Goal: Task Accomplishment & Management: Complete application form

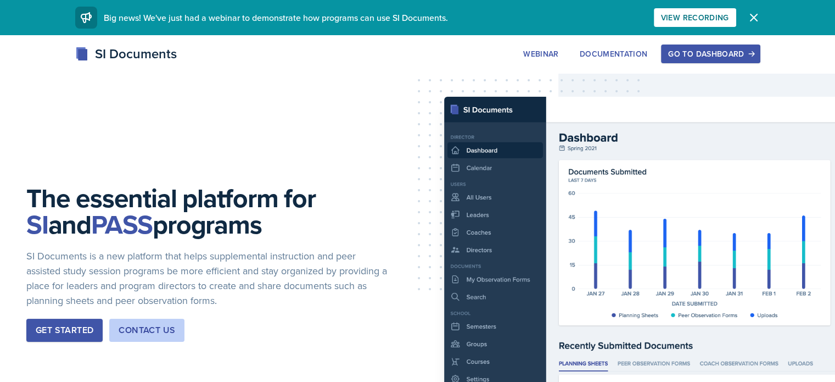
click at [729, 54] on button "Go to Dashboard" at bounding box center [710, 53] width 99 height 19
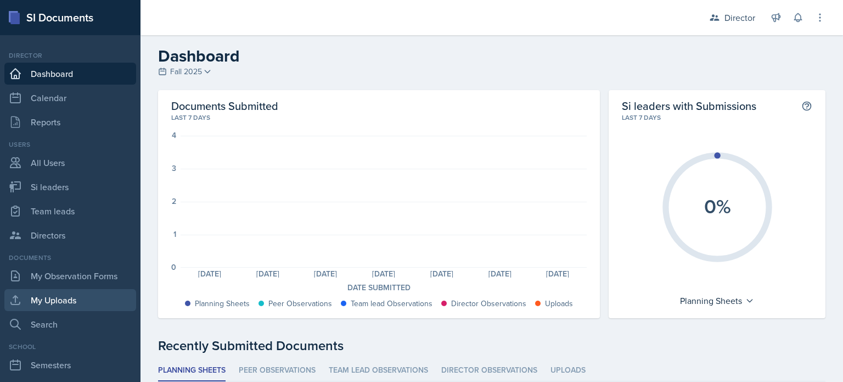
scroll to position [149, 0]
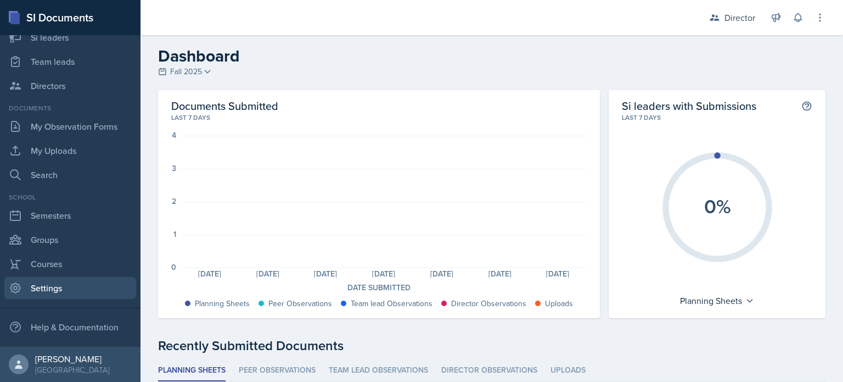
click at [44, 293] on link "Settings" at bounding box center [70, 288] width 132 height 22
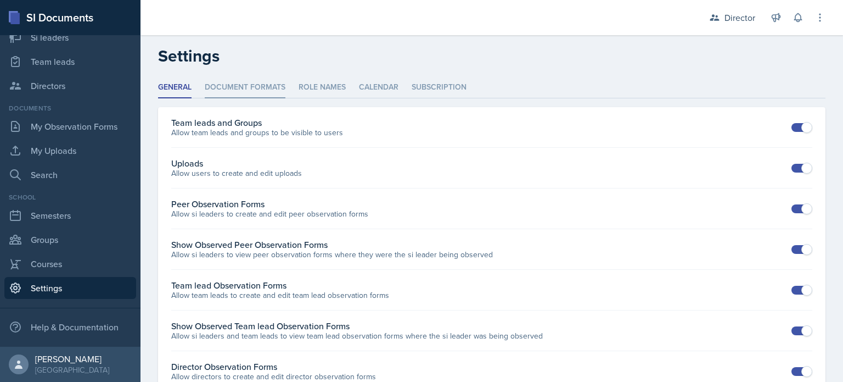
click at [256, 96] on li "Document Formats" at bounding box center [245, 87] width 81 height 21
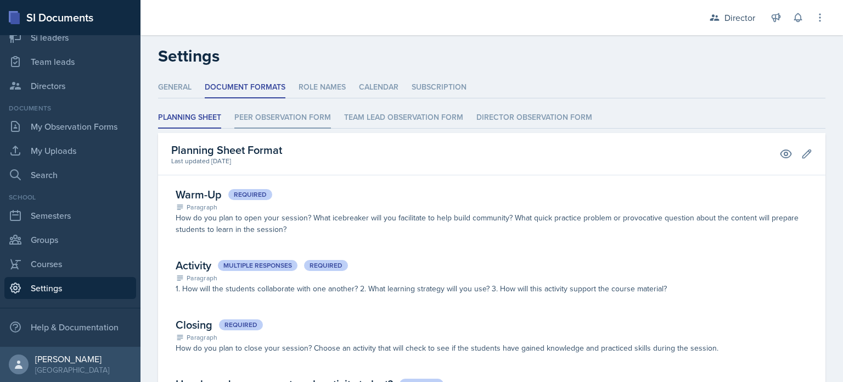
scroll to position [68, 0]
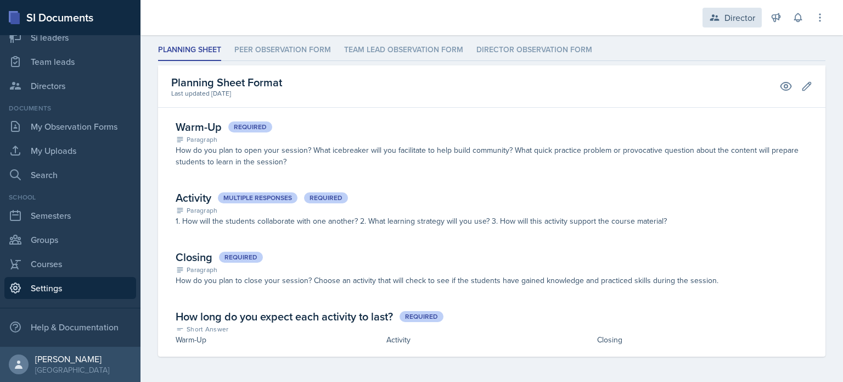
click at [728, 21] on div "Director" at bounding box center [740, 17] width 31 height 13
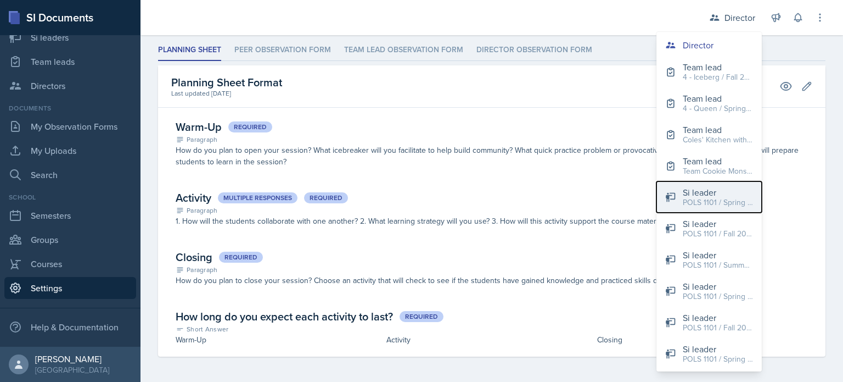
click at [722, 193] on div "Si leader" at bounding box center [718, 192] width 70 height 13
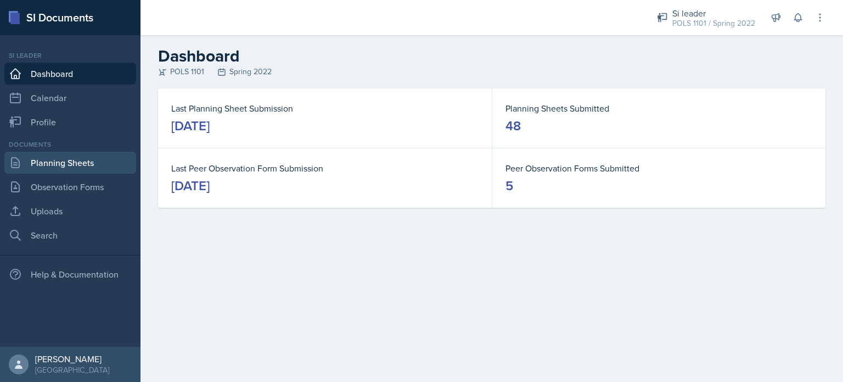
click at [88, 162] on link "Planning Sheets" at bounding box center [70, 163] width 132 height 22
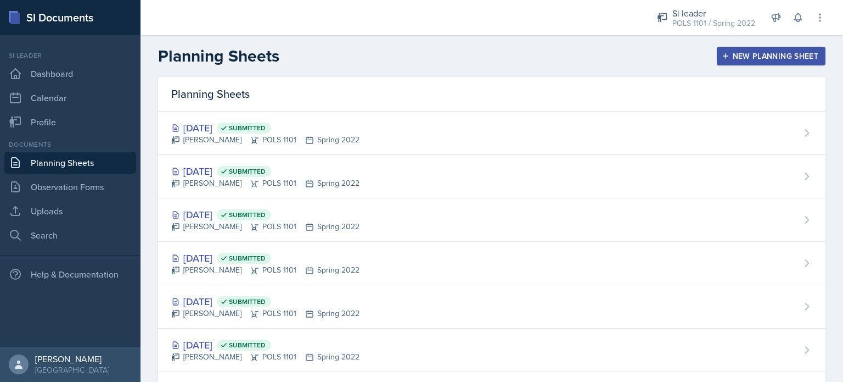
click at [729, 61] on button "New Planning Sheet" at bounding box center [771, 56] width 109 height 19
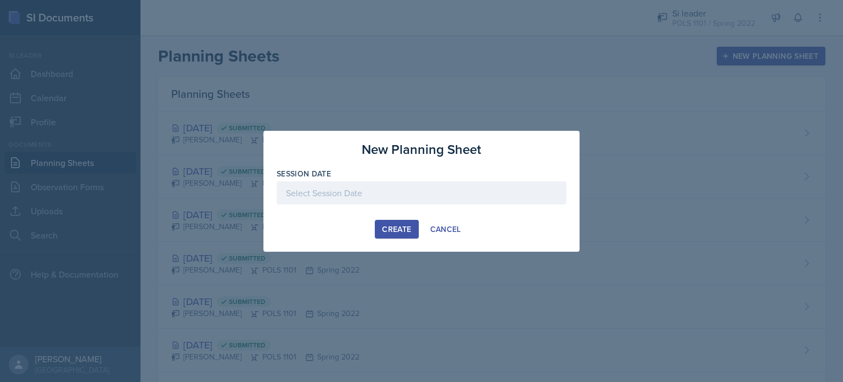
click at [510, 195] on div at bounding box center [422, 192] width 290 height 23
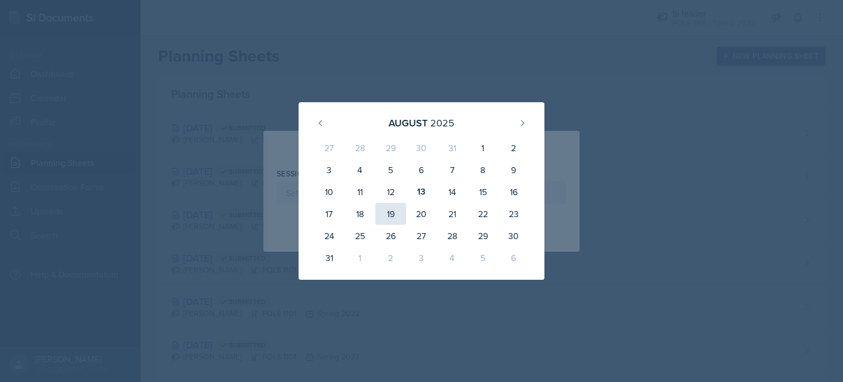
click at [388, 204] on div "19" at bounding box center [391, 214] width 31 height 22
type input "[DATE]"
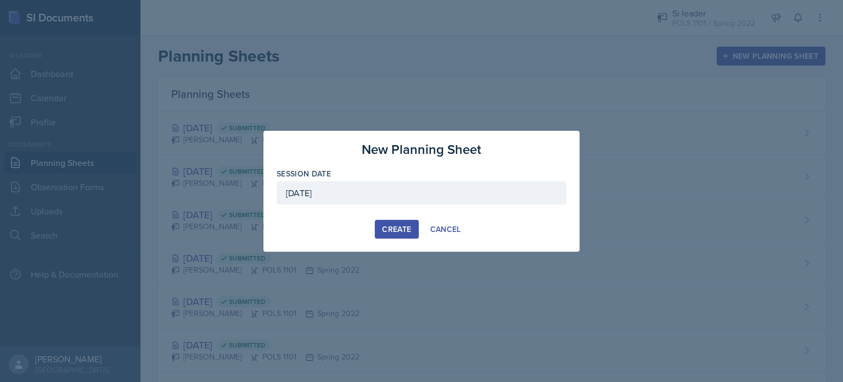
click at [391, 230] on div "Create" at bounding box center [396, 229] width 29 height 9
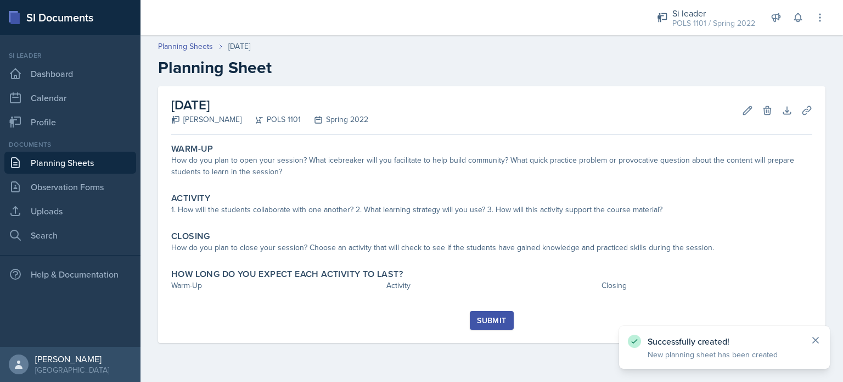
click at [814, 343] on icon at bounding box center [815, 339] width 11 height 11
click at [692, 40] on header "Planning Sheets [DATE] Planning Sheet" at bounding box center [492, 59] width 703 height 59
click at [689, 36] on header "Planning Sheets [DATE] Planning Sheet" at bounding box center [492, 59] width 703 height 59
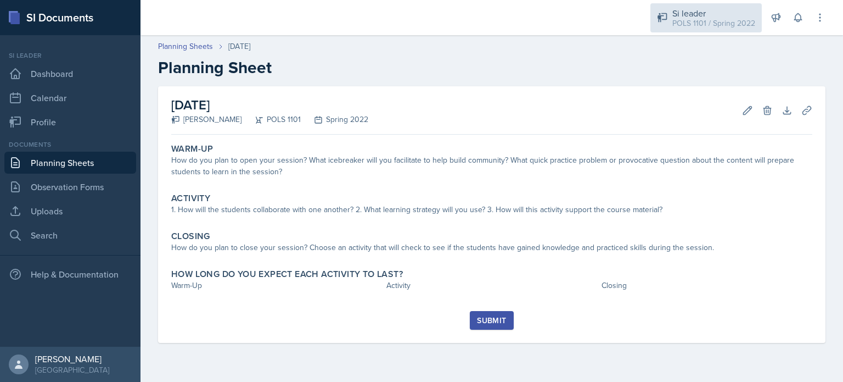
click at [680, 14] on div "Si leader" at bounding box center [714, 13] width 83 height 13
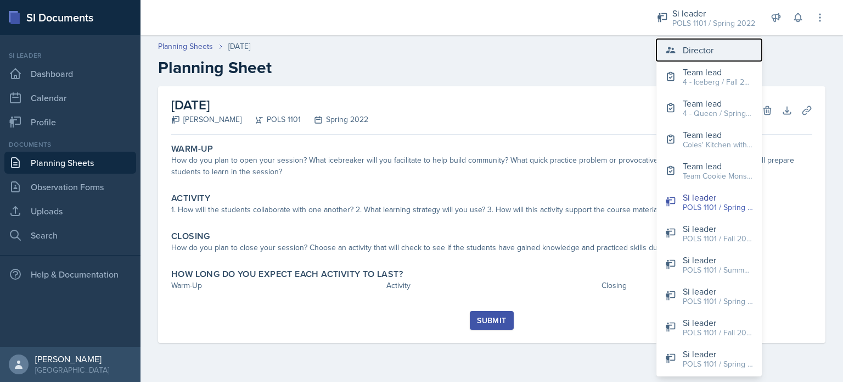
click at [675, 50] on icon at bounding box center [670, 49] width 11 height 11
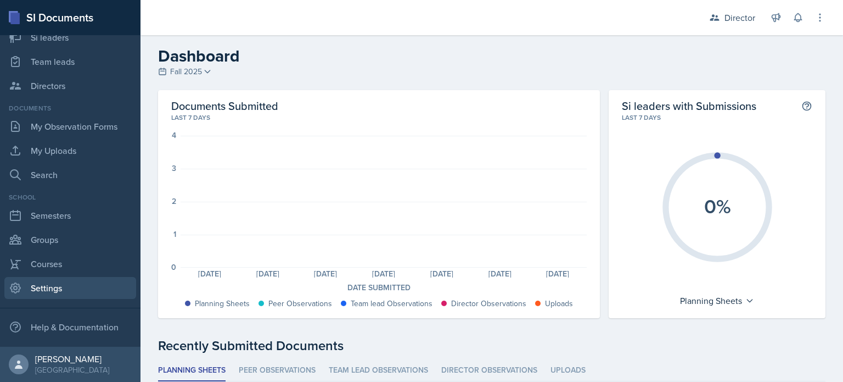
scroll to position [149, 0]
click at [62, 285] on link "Settings" at bounding box center [70, 288] width 132 height 22
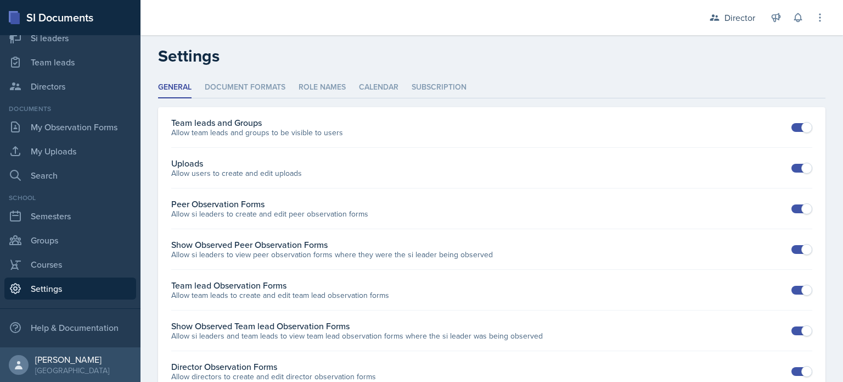
click at [248, 100] on div "General Document Formats Role Names Calendar Subscription General Document Form…" at bounding box center [492, 274] width 668 height 395
click at [250, 96] on li "Document Formats" at bounding box center [245, 87] width 81 height 21
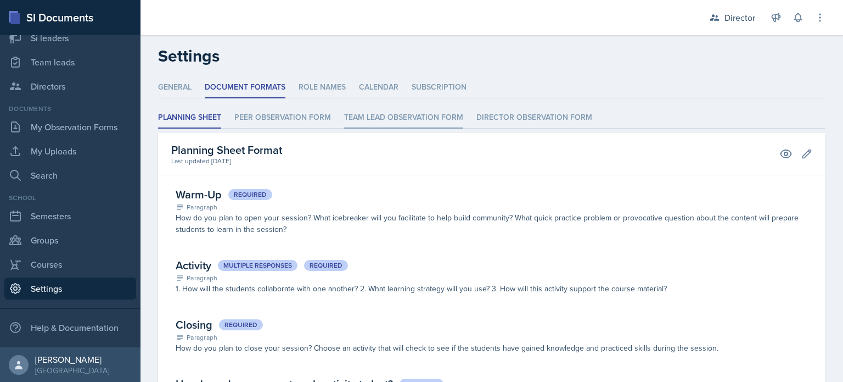
click at [363, 109] on li "Team lead Observation Form" at bounding box center [403, 117] width 119 height 21
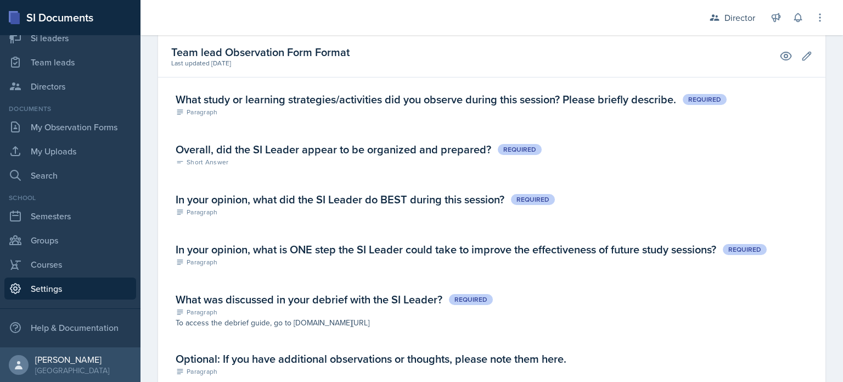
scroll to position [562, 0]
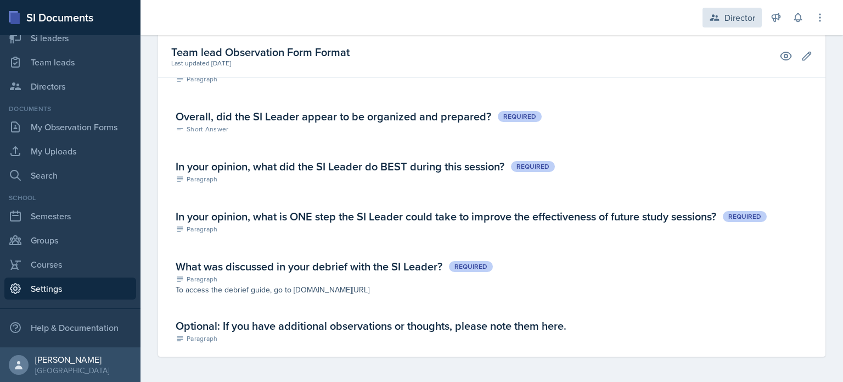
click at [734, 18] on div "Director" at bounding box center [740, 17] width 31 height 13
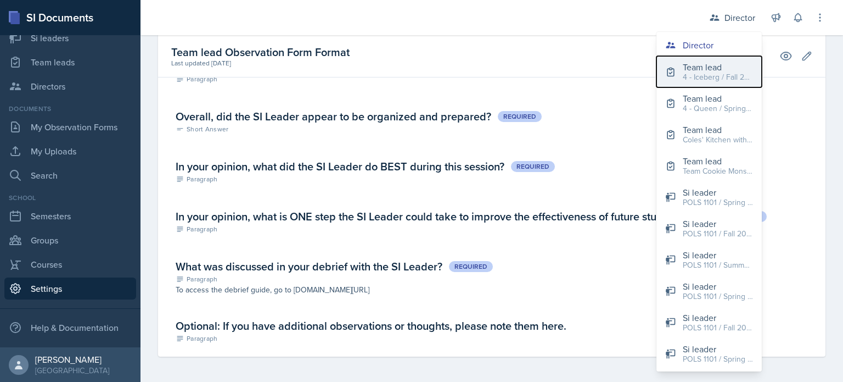
click at [698, 80] on div "4 - Iceberg / Fall 2022" at bounding box center [718, 77] width 70 height 12
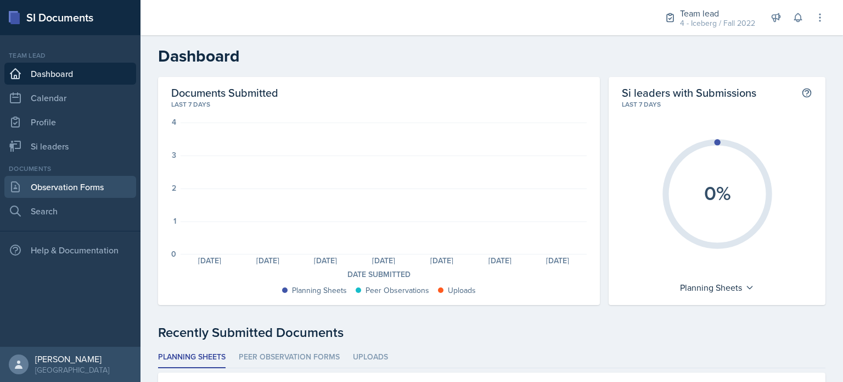
click at [104, 180] on link "Observation Forms" at bounding box center [70, 187] width 132 height 22
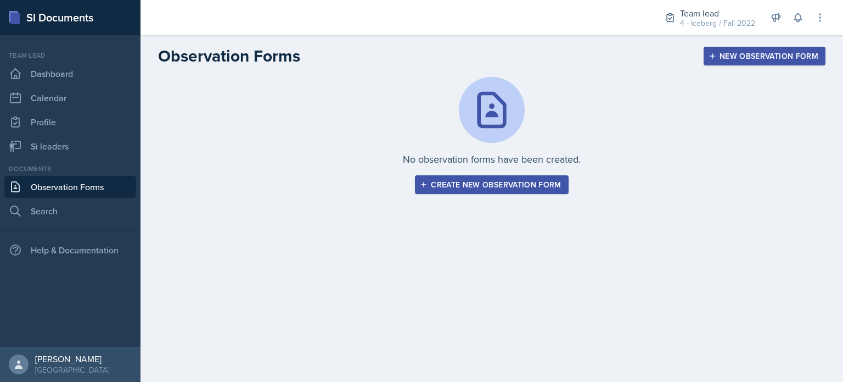
click at [454, 184] on div "Create new observation form" at bounding box center [491, 184] width 139 height 9
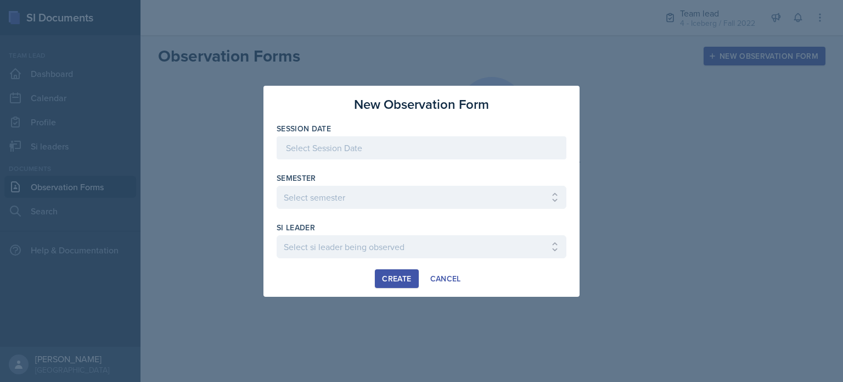
click at [429, 155] on div at bounding box center [422, 147] width 290 height 23
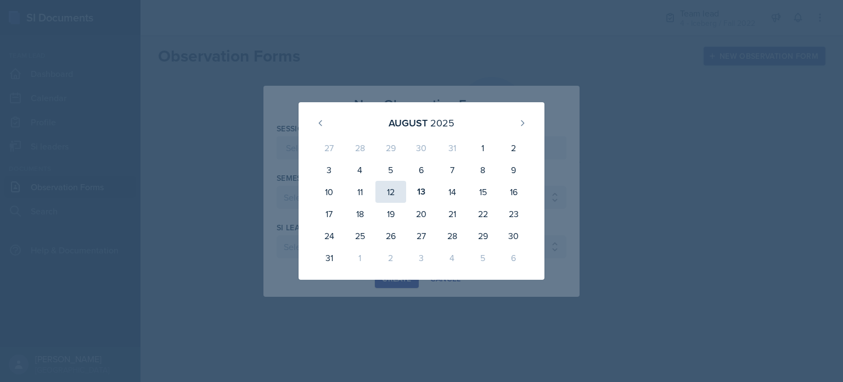
click at [376, 197] on div "12" at bounding box center [391, 192] width 31 height 22
type input "[DATE]"
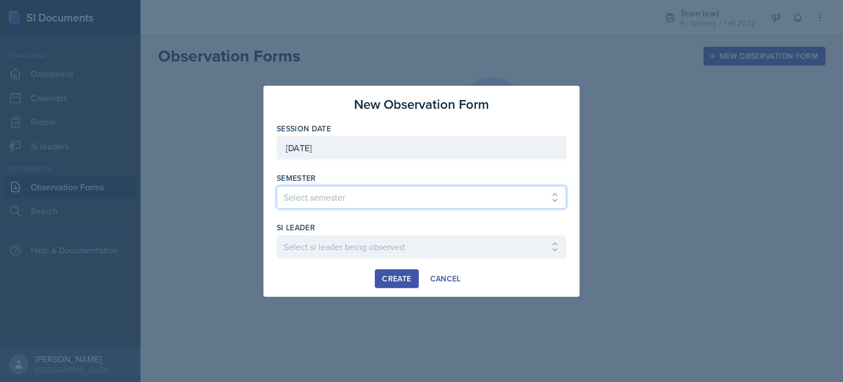
click at [376, 197] on select "Select semester All Spring 2021 Summer 2021 Spring 2022 Fall 2020 Fall 2021 Fal…" at bounding box center [422, 197] width 290 height 23
select select "2bed604d-1099-4043-b1bc-2365e8740244"
click at [277, 186] on select "Select semester All Spring 2021 Summer 2021 Spring 2022 Fall 2020 Fall 2021 Fal…" at bounding box center [422, 197] width 290 height 23
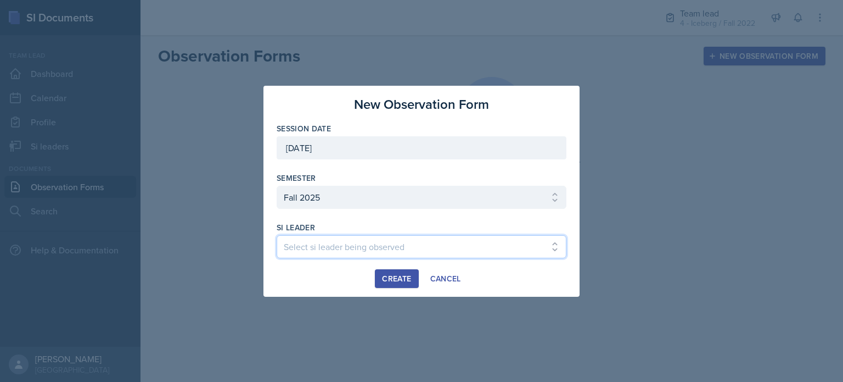
click at [320, 243] on select "Select si leader being observed [PERSON_NAME] / MATH 1190 / 1 [PERSON_NAME] / M…" at bounding box center [422, 246] width 290 height 23
select select "5e4713ed-d546-46c5-82af-ef653beeb46c"
click at [277, 235] on select "Select si leader being observed [PERSON_NAME] / MATH 1190 / 1 [PERSON_NAME] / M…" at bounding box center [422, 246] width 290 height 23
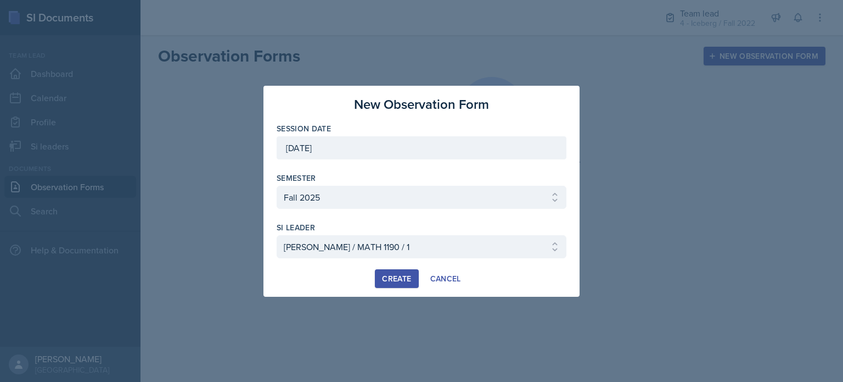
click at [390, 276] on div "Create" at bounding box center [396, 278] width 29 height 9
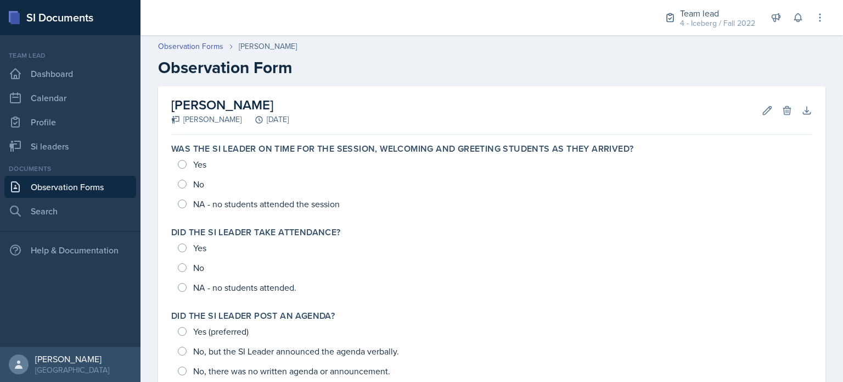
click at [114, 186] on link "Observation Forms" at bounding box center [70, 187] width 132 height 22
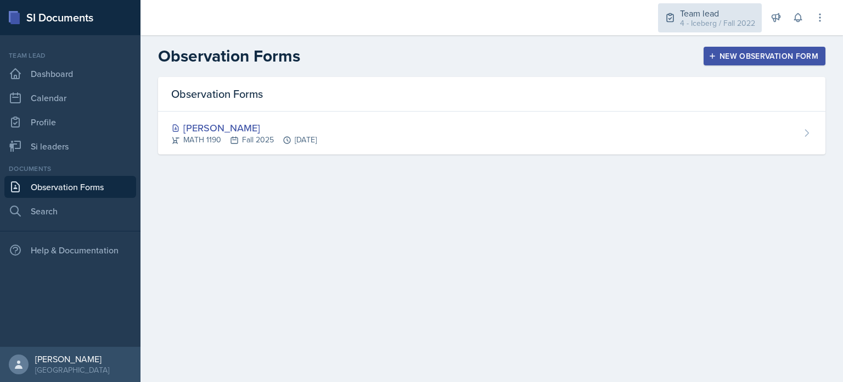
click at [708, 18] on div "4 - Iceberg / Fall 2022" at bounding box center [717, 24] width 75 height 12
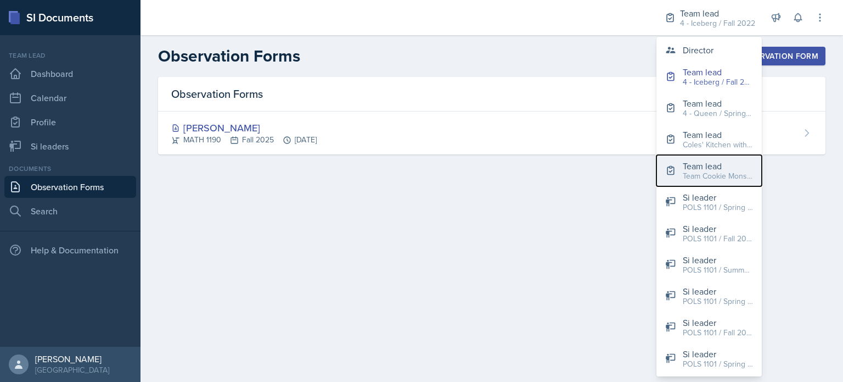
click at [710, 178] on div "Team Cookie Monster - BLUE / Spring 2024" at bounding box center [718, 176] width 70 height 12
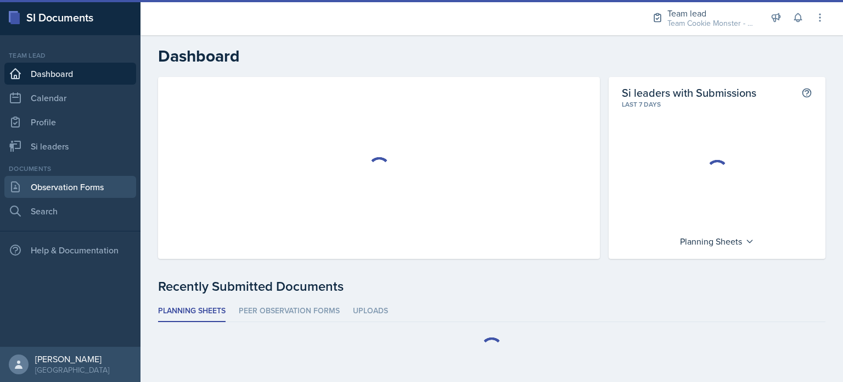
click at [42, 185] on link "Observation Forms" at bounding box center [70, 187] width 132 height 22
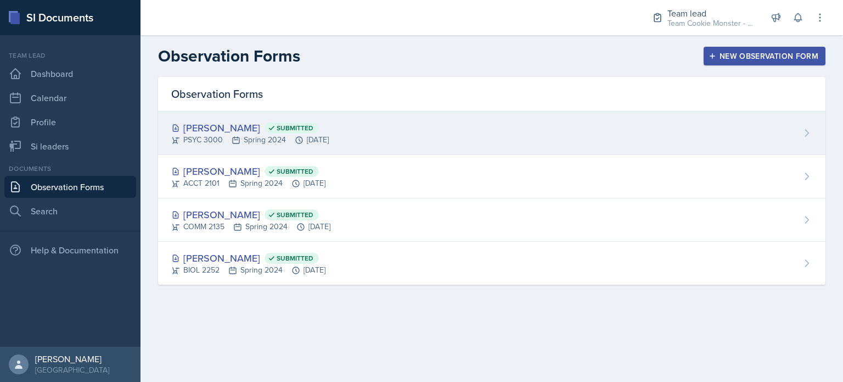
click at [267, 122] on span "Submitted" at bounding box center [292, 127] width 54 height 11
